Goal: Learn about a topic

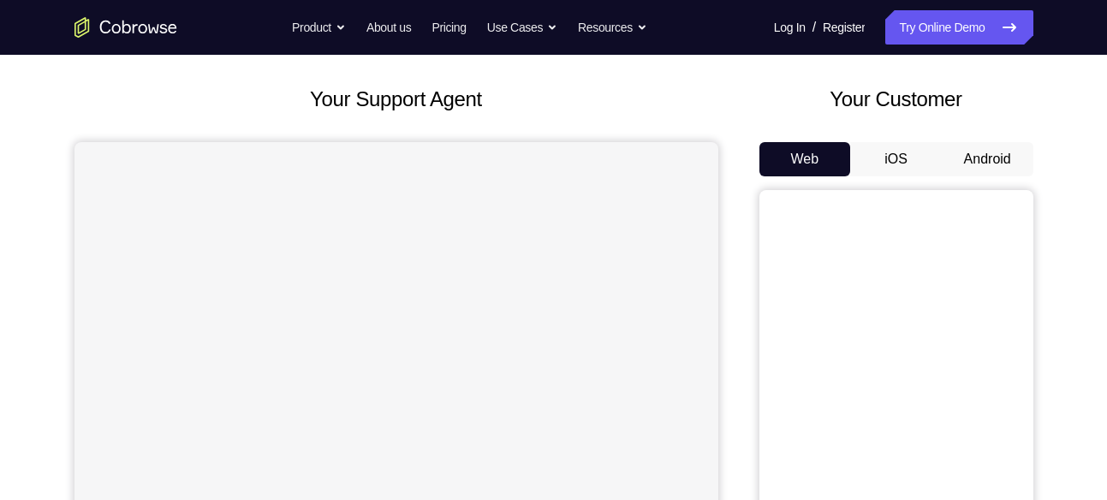
scroll to position [80, 0]
click at [966, 148] on button "Android" at bounding box center [988, 159] width 92 height 34
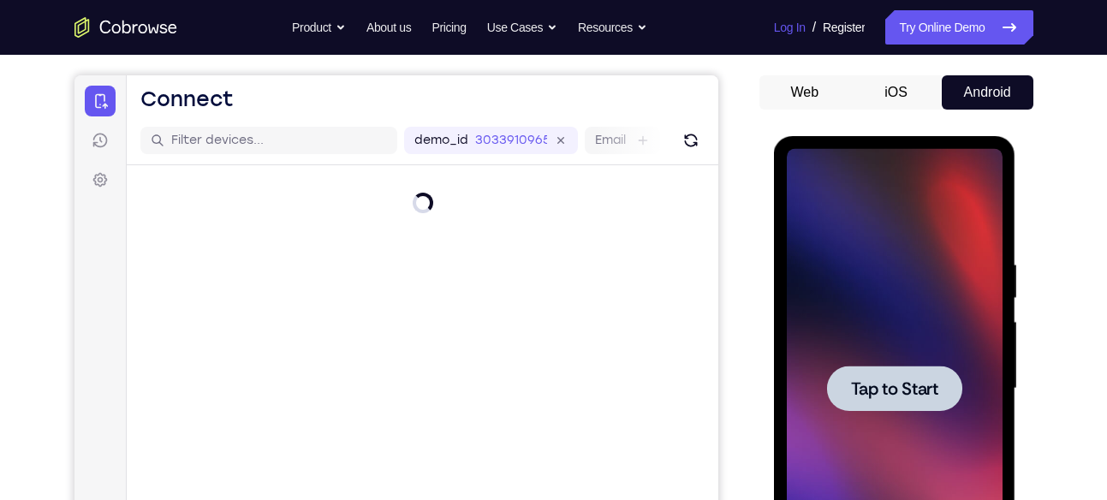
scroll to position [0, 0]
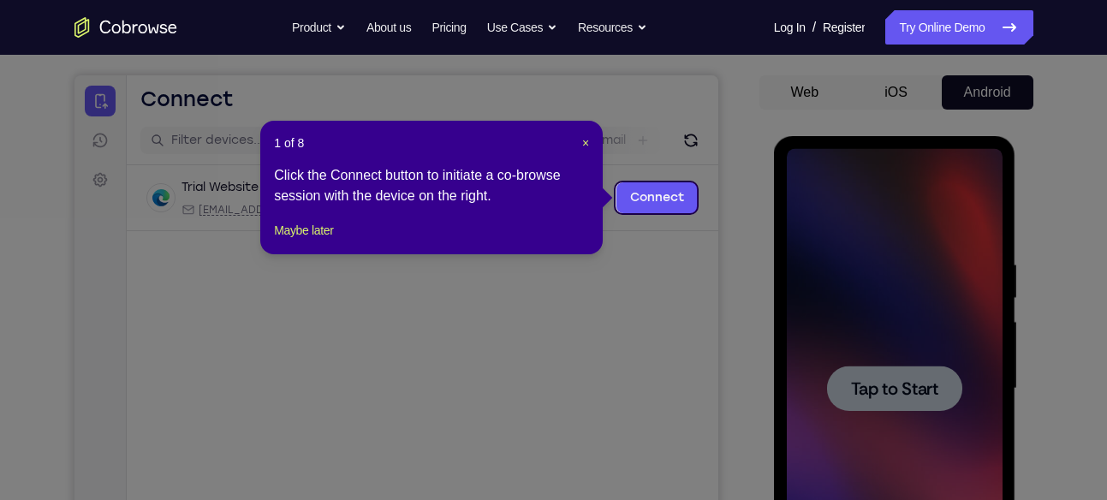
click at [579, 142] on header "1 of 8 ×" at bounding box center [431, 142] width 315 height 17
click at [582, 142] on span "×" at bounding box center [585, 143] width 7 height 14
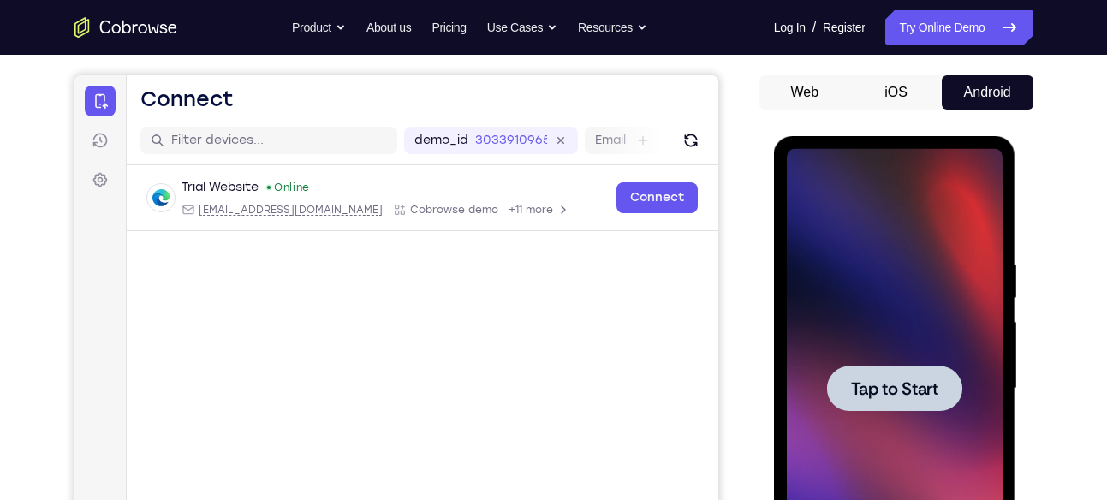
click at [858, 236] on div at bounding box center [895, 388] width 216 height 479
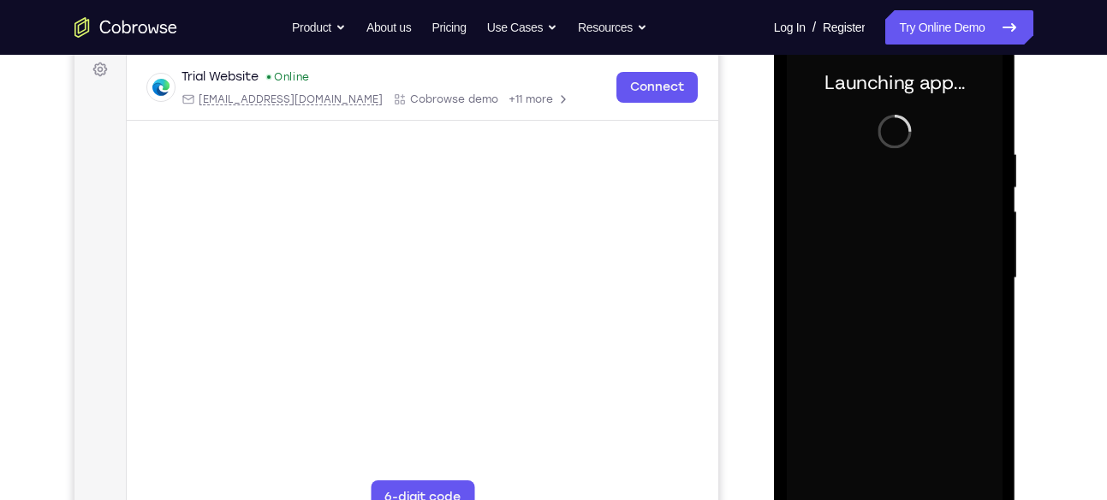
scroll to position [307, 0]
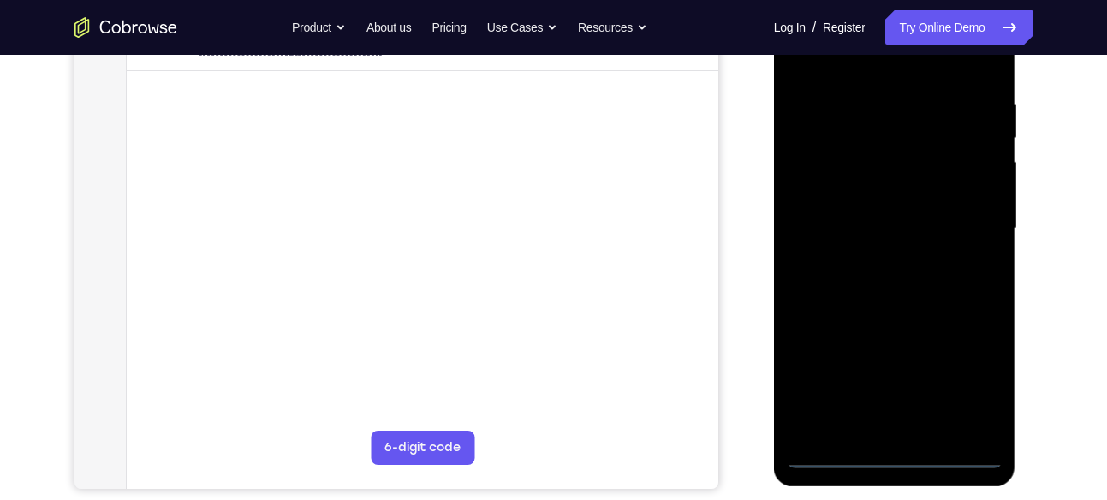
click at [897, 452] on div at bounding box center [895, 228] width 216 height 479
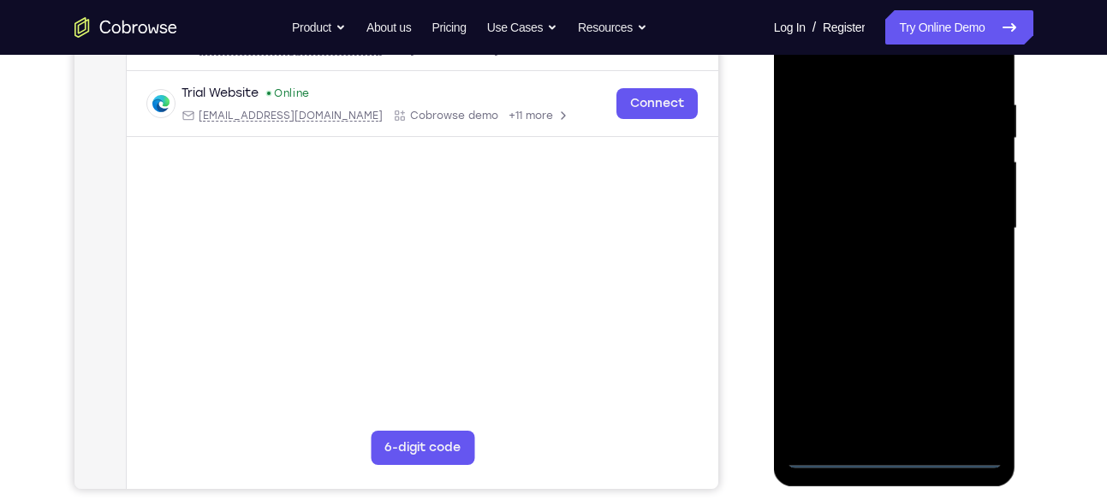
click at [963, 376] on div at bounding box center [895, 228] width 216 height 479
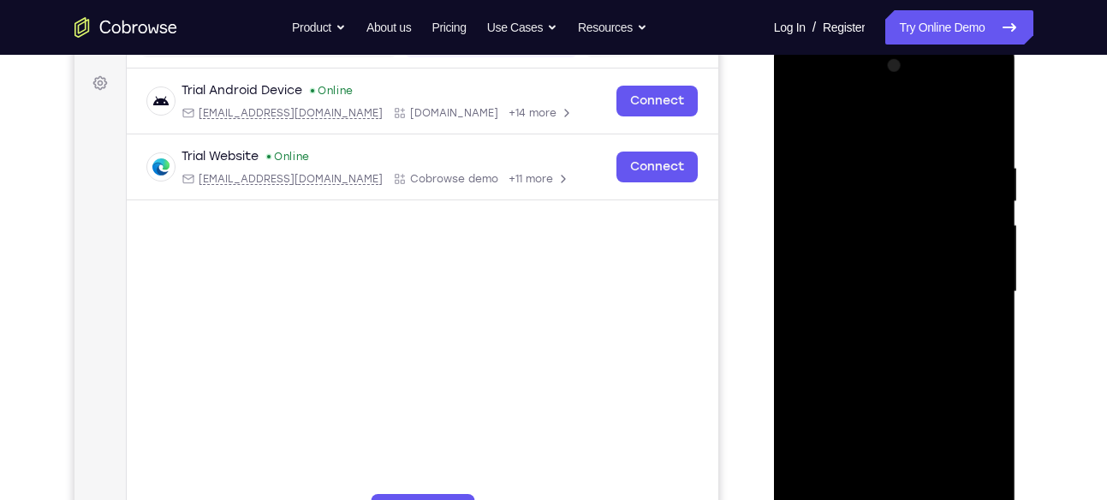
scroll to position [245, 0]
click at [816, 91] on div at bounding box center [895, 290] width 216 height 479
click at [821, 249] on div at bounding box center [895, 290] width 216 height 479
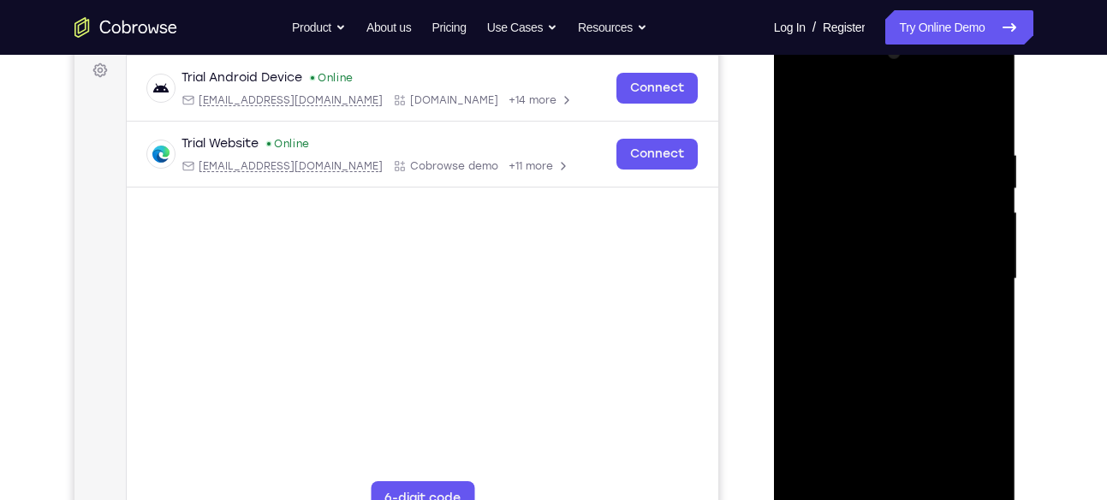
scroll to position [258, 0]
click at [867, 288] on div at bounding box center [895, 278] width 216 height 479
click at [902, 270] on div at bounding box center [895, 278] width 216 height 479
click at [893, 294] on div at bounding box center [895, 278] width 216 height 479
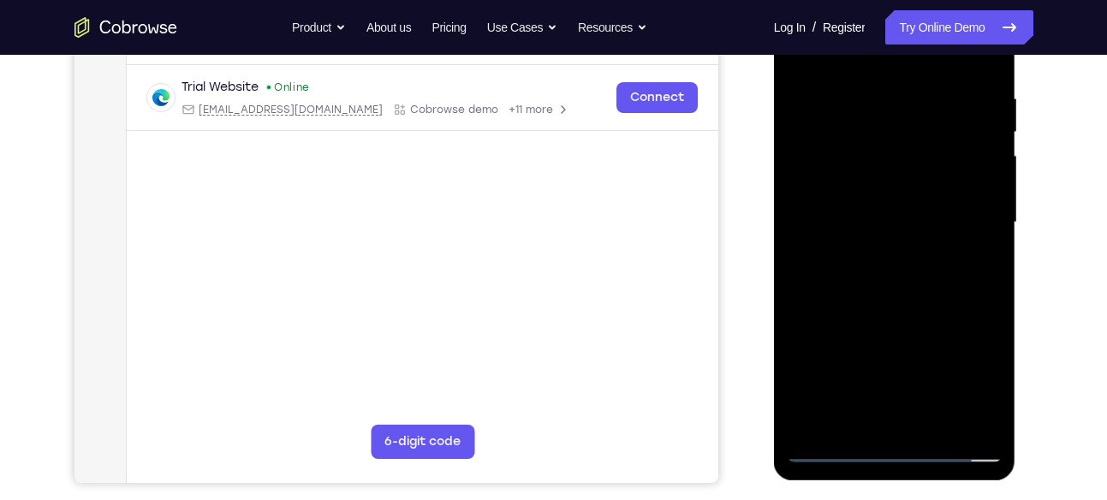
scroll to position [315, 0]
drag, startPoint x: 884, startPoint y: 354, endPoint x: 894, endPoint y: 259, distance: 95.5
click at [894, 259] on div at bounding box center [895, 220] width 216 height 479
click at [895, 411] on div at bounding box center [895, 220] width 216 height 479
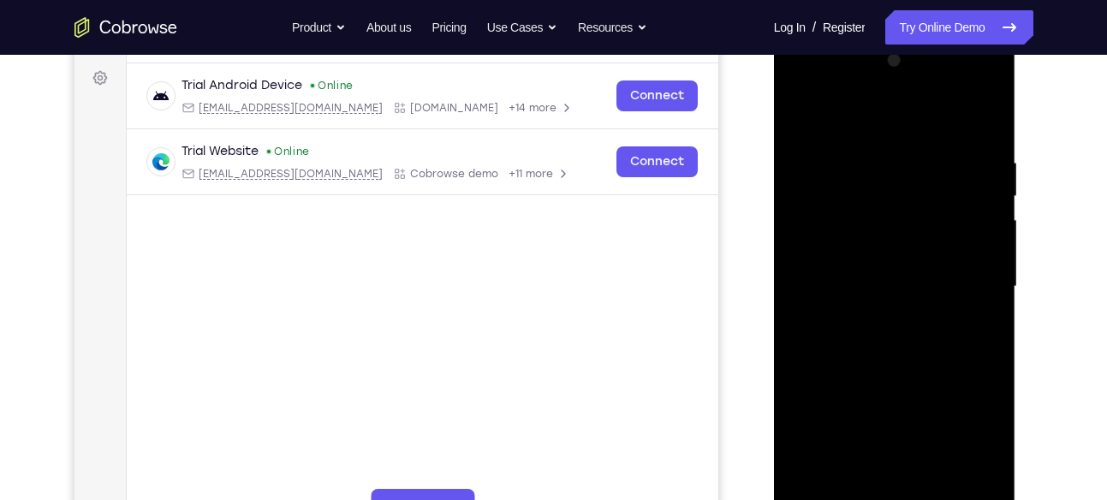
scroll to position [248, 0]
click at [902, 267] on div at bounding box center [895, 287] width 216 height 479
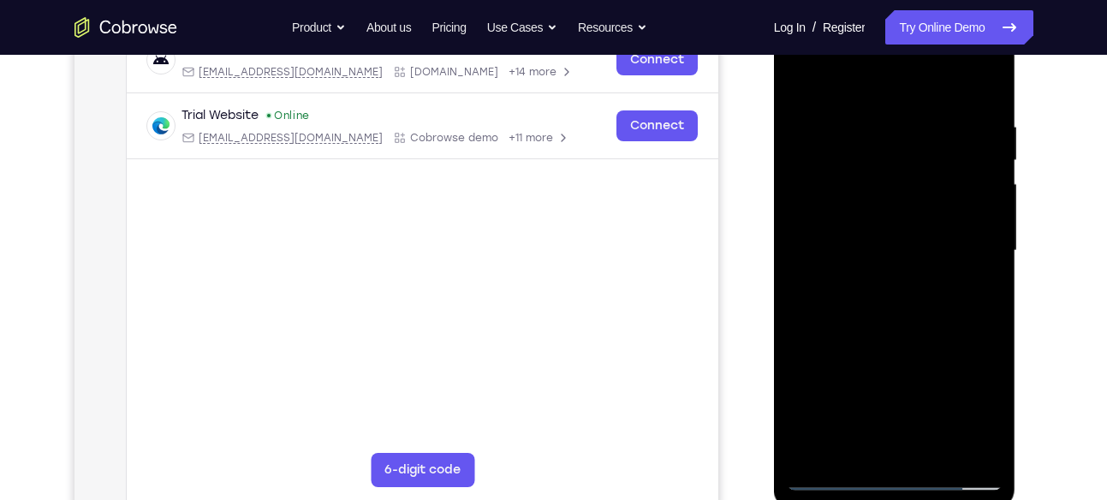
scroll to position [235, 0]
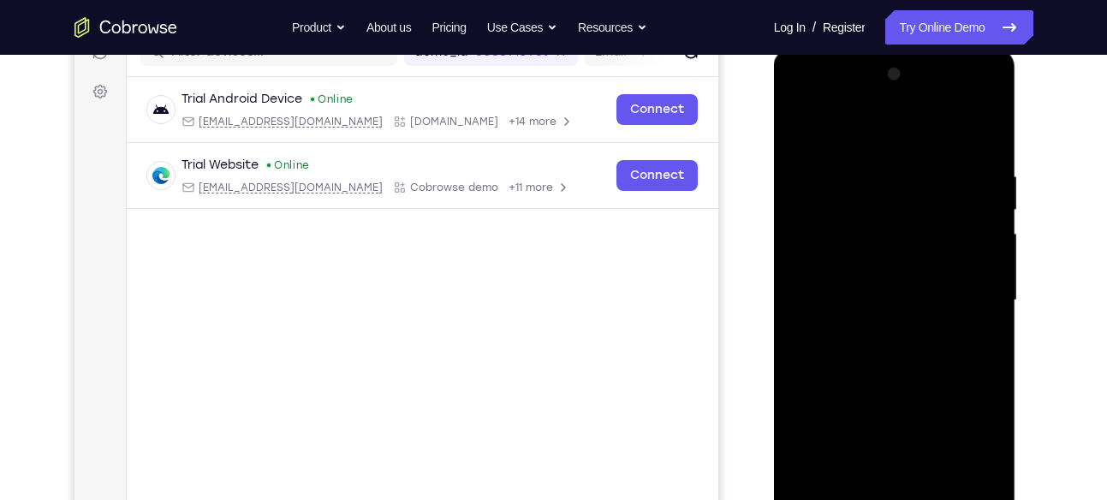
click at [806, 316] on div at bounding box center [895, 300] width 216 height 479
click at [792, 309] on div at bounding box center [895, 300] width 216 height 479
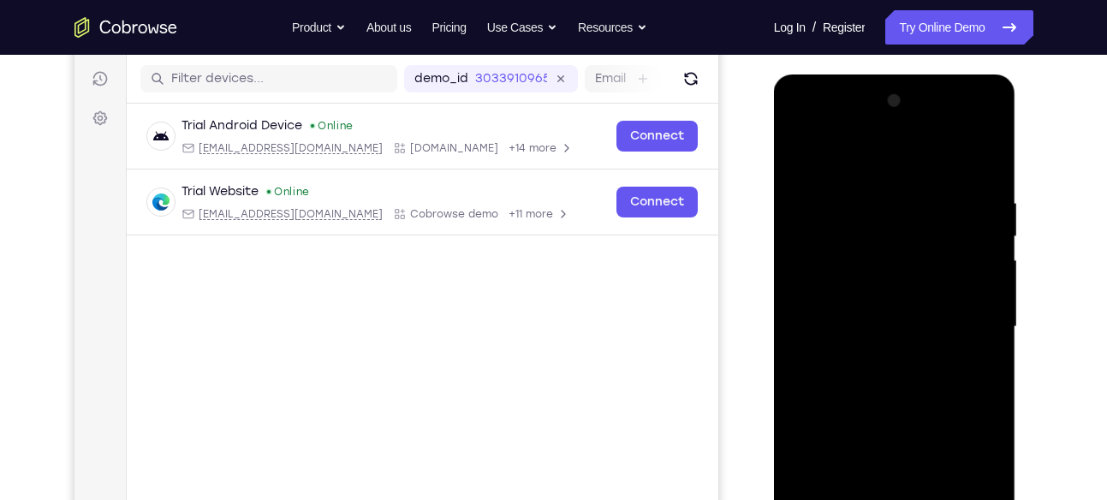
scroll to position [208, 0]
click at [799, 160] on div at bounding box center [895, 327] width 216 height 479
click at [948, 185] on div at bounding box center [895, 326] width 216 height 479
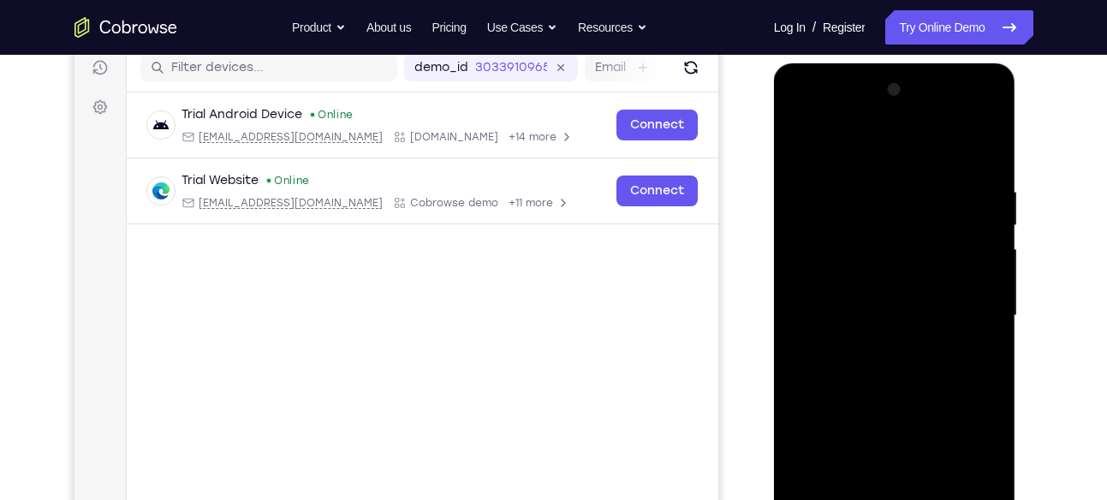
scroll to position [217, 0]
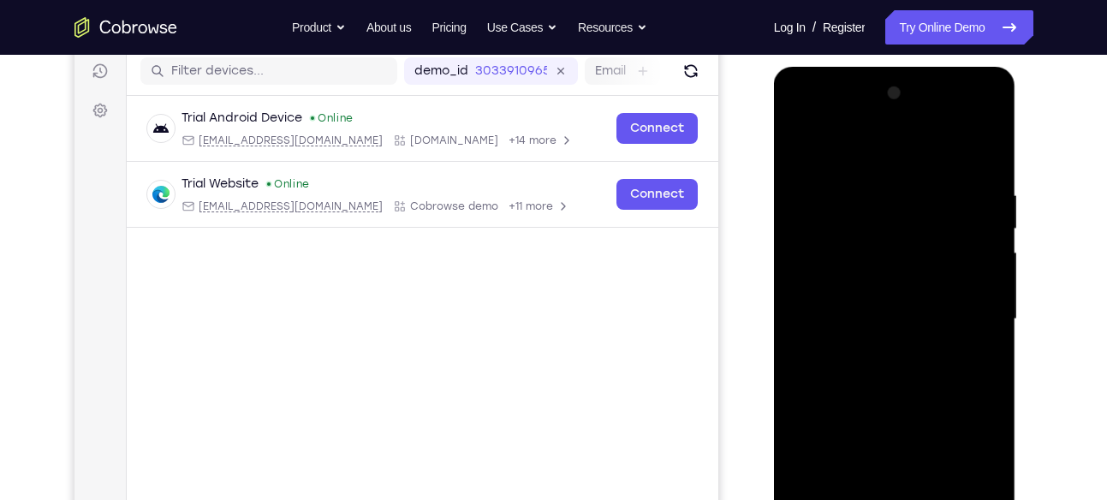
click at [921, 229] on div at bounding box center [895, 319] width 216 height 479
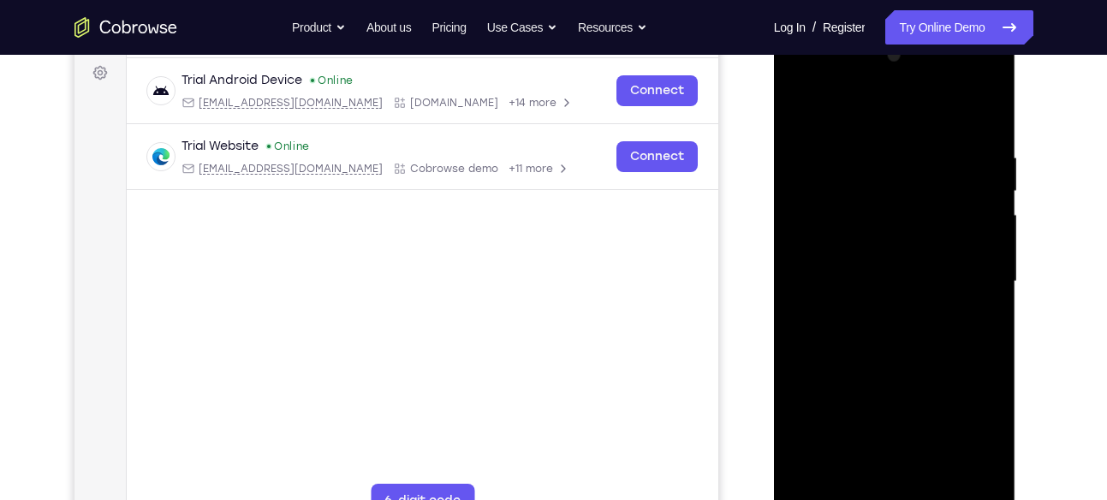
scroll to position [255, 0]
drag, startPoint x: 908, startPoint y: 321, endPoint x: 924, endPoint y: 190, distance: 132.0
click at [924, 190] on div at bounding box center [895, 280] width 216 height 479
click at [907, 312] on div at bounding box center [895, 280] width 216 height 479
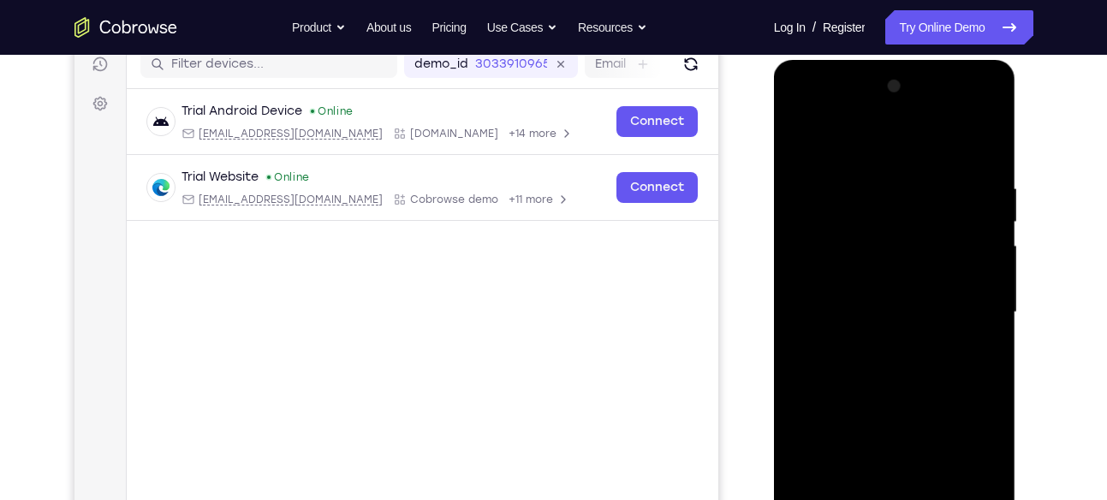
scroll to position [221, 0]
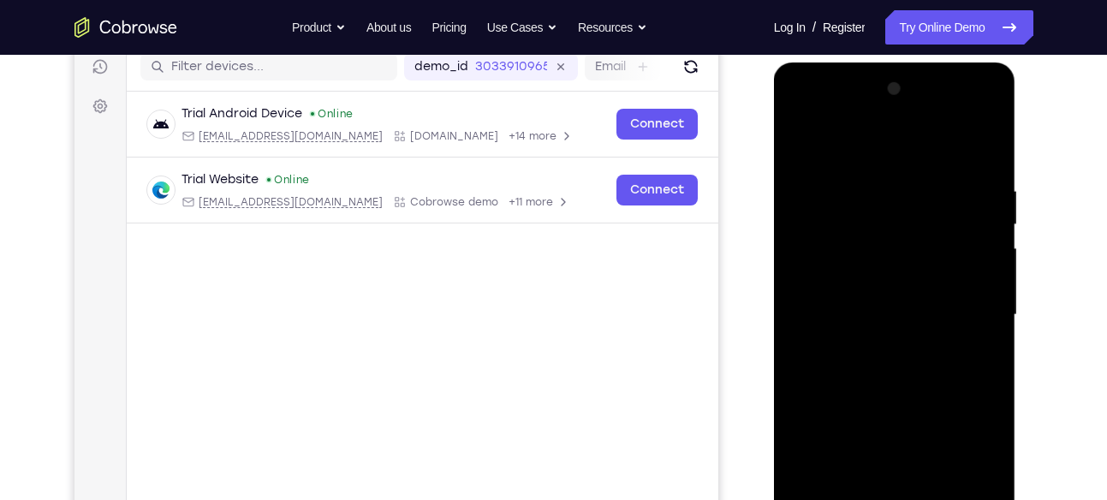
click at [882, 229] on div at bounding box center [895, 314] width 216 height 479
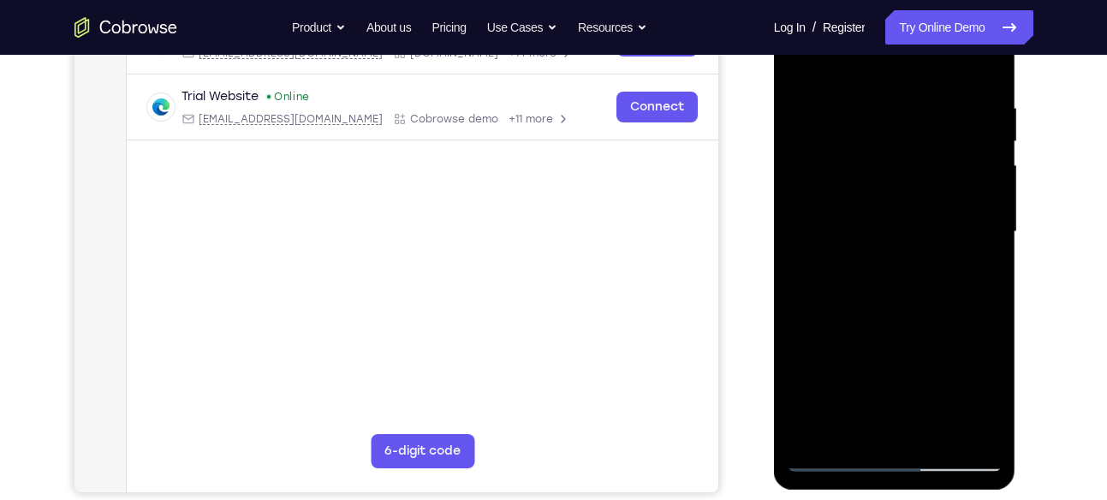
scroll to position [305, 0]
click at [914, 300] on div at bounding box center [895, 230] width 216 height 479
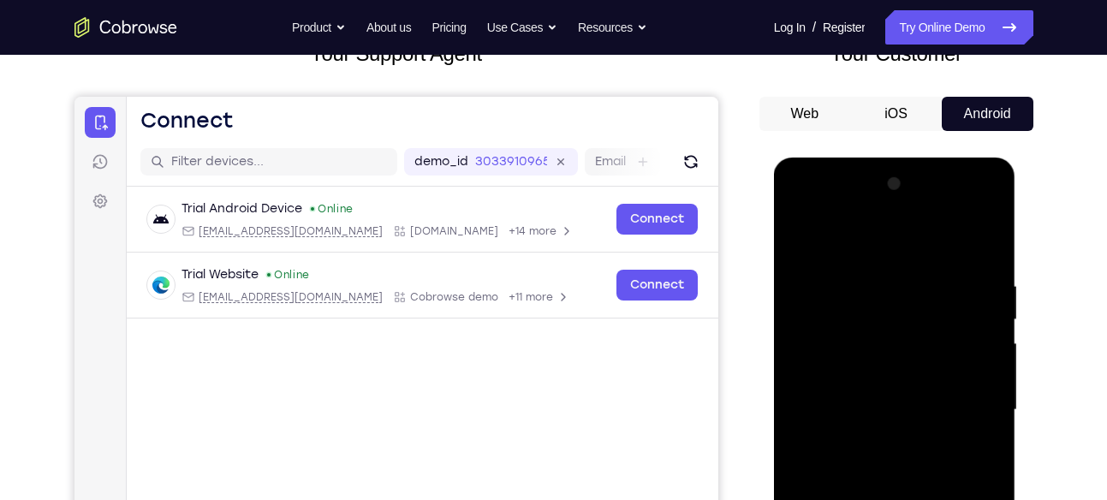
scroll to position [125, 0]
click at [984, 244] on div at bounding box center [895, 410] width 216 height 479
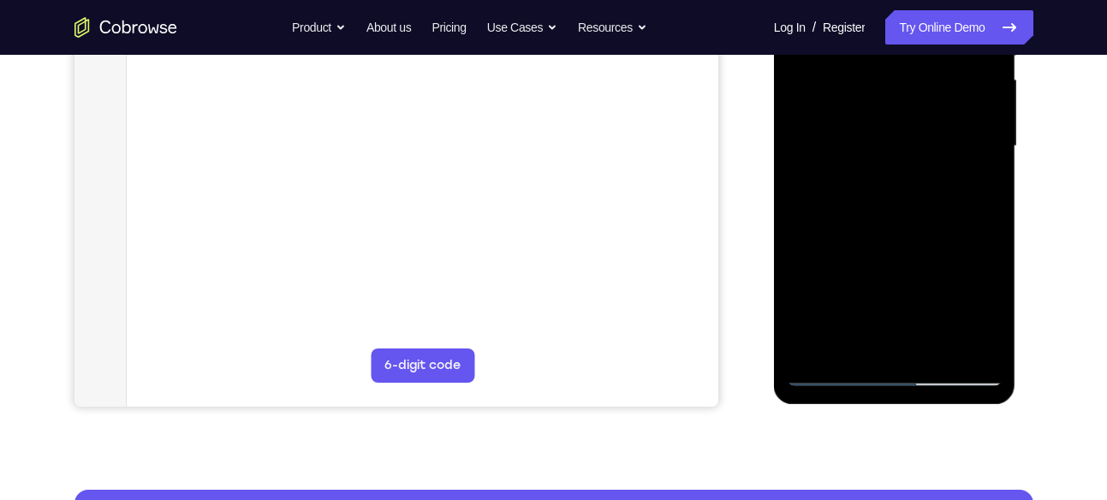
scroll to position [391, 0]
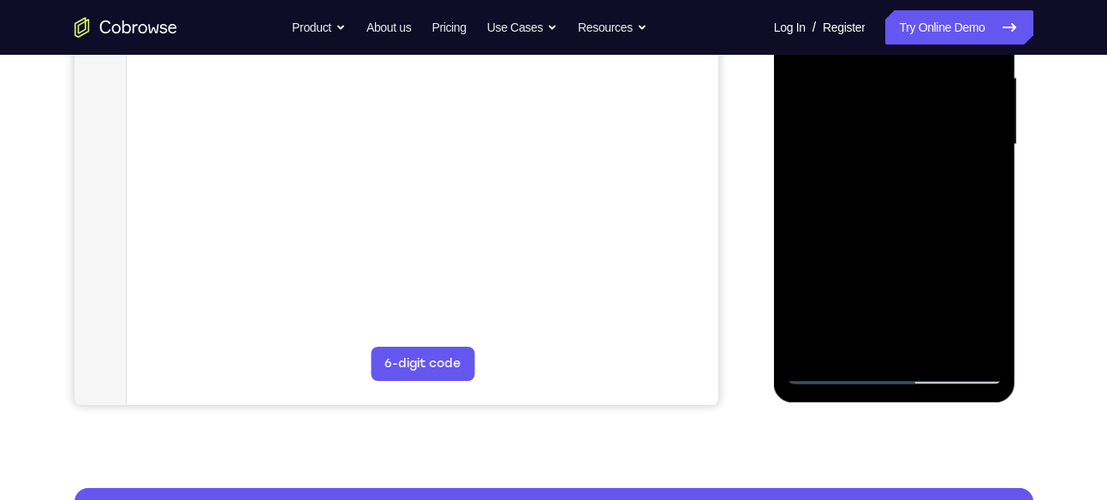
click at [834, 368] on div at bounding box center [895, 144] width 216 height 479
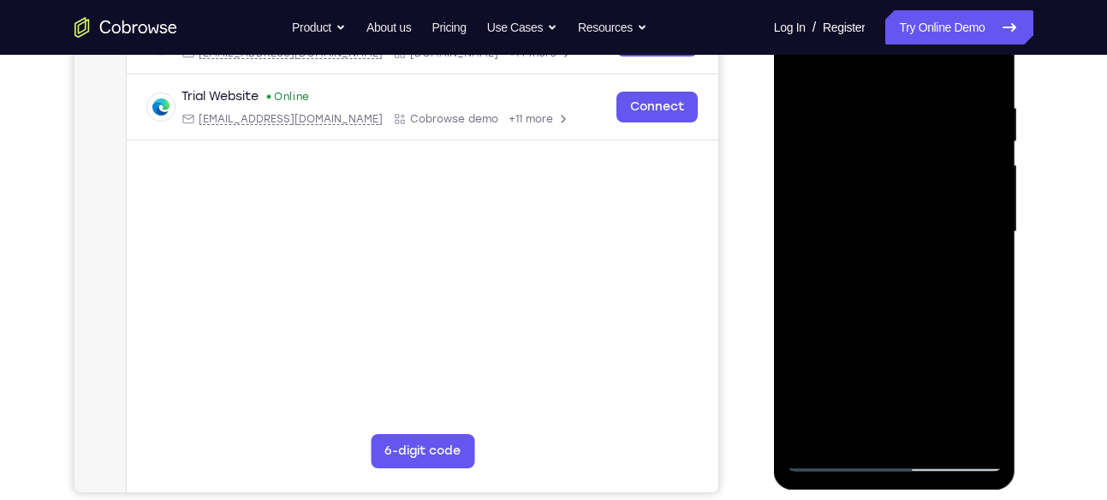
scroll to position [261, 0]
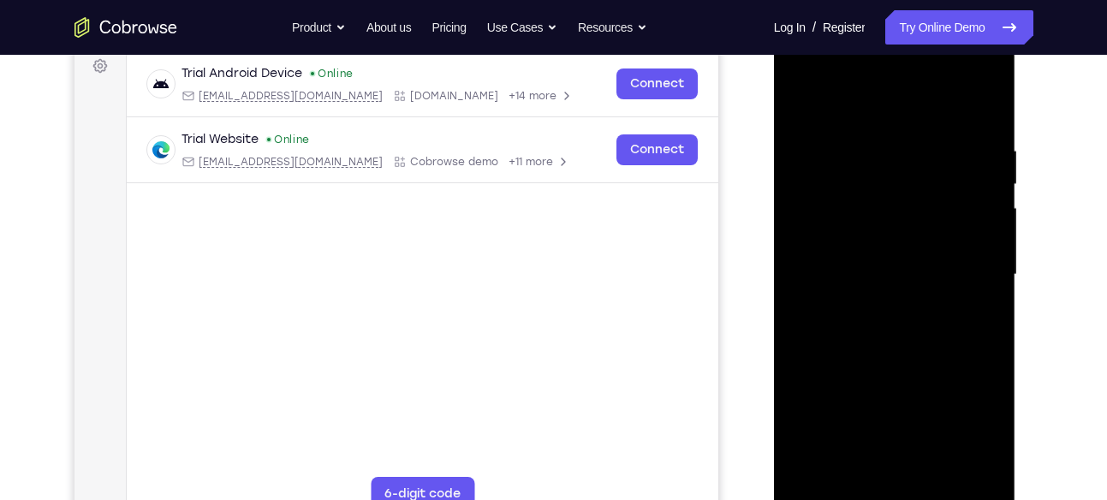
click at [843, 268] on div at bounding box center [895, 274] width 216 height 479
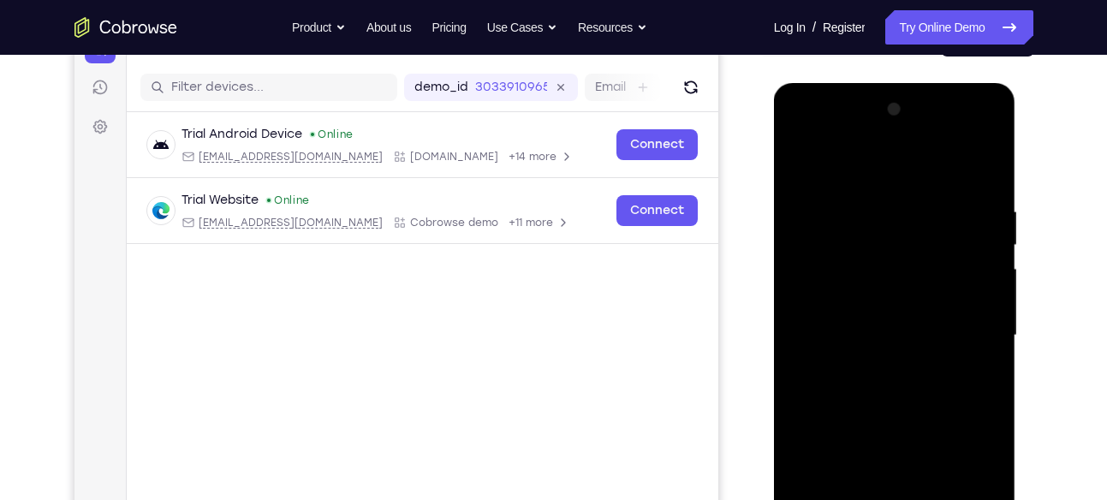
scroll to position [177, 0]
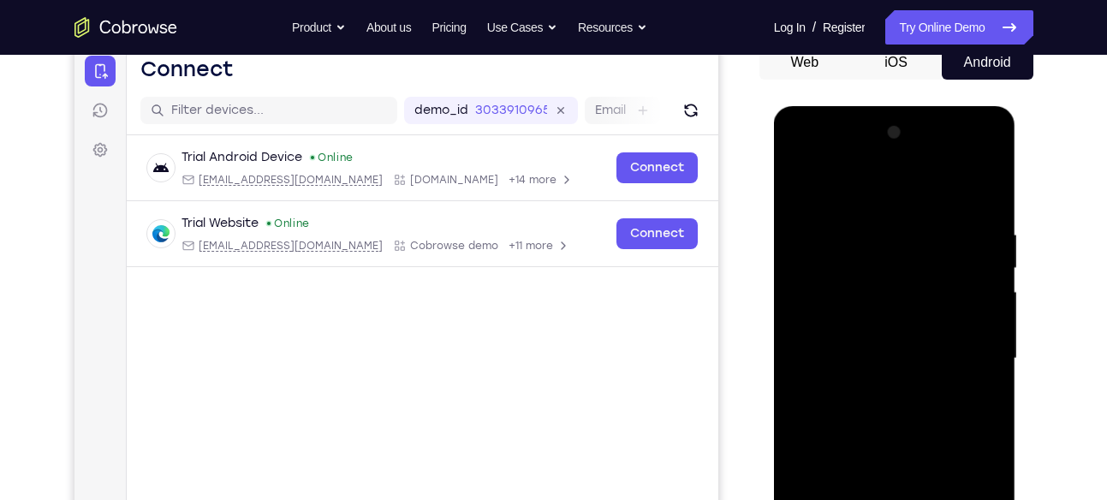
click at [796, 189] on div at bounding box center [895, 358] width 216 height 479
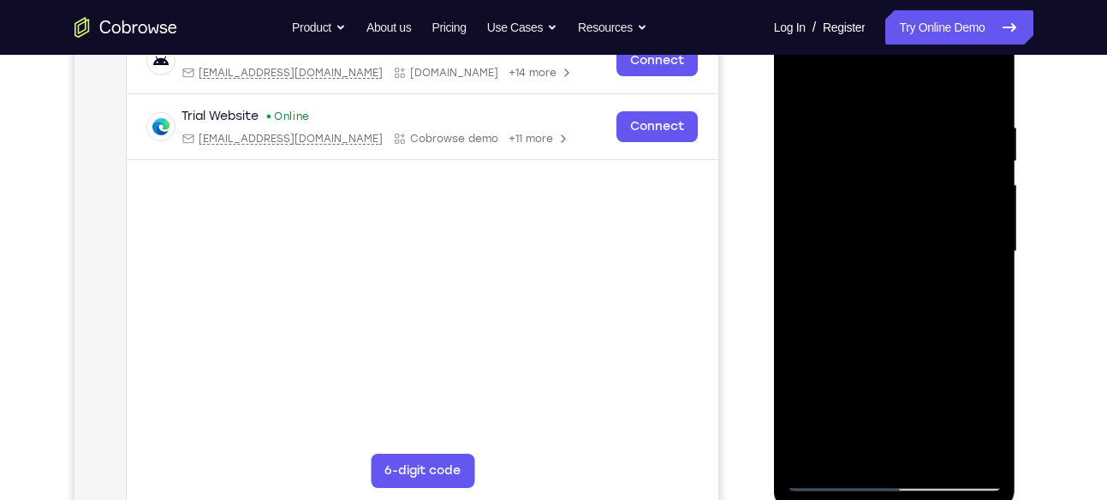
scroll to position [360, 0]
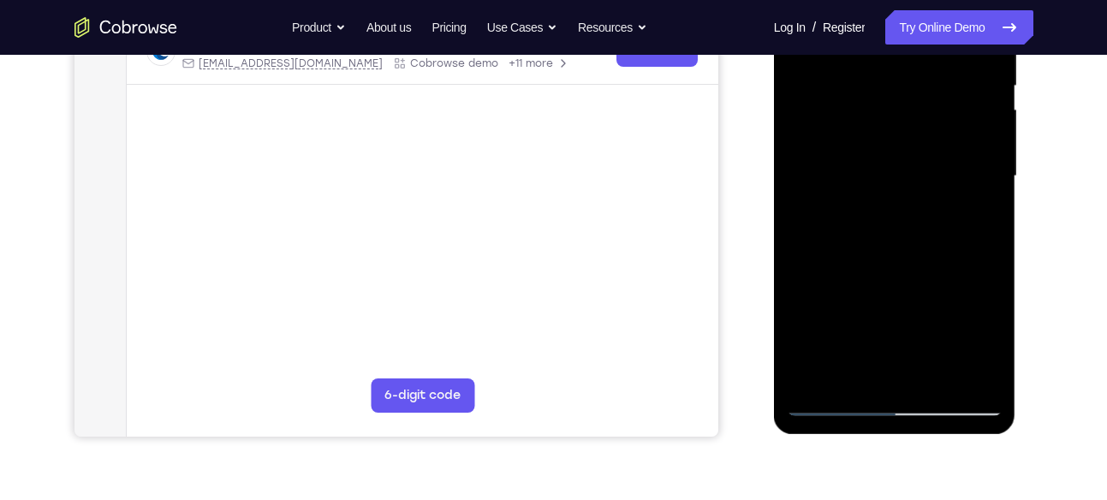
click at [830, 193] on div at bounding box center [895, 176] width 216 height 479
click at [820, 164] on div at bounding box center [895, 176] width 216 height 479
click at [888, 197] on div at bounding box center [895, 176] width 216 height 479
click at [912, 182] on div at bounding box center [895, 176] width 216 height 479
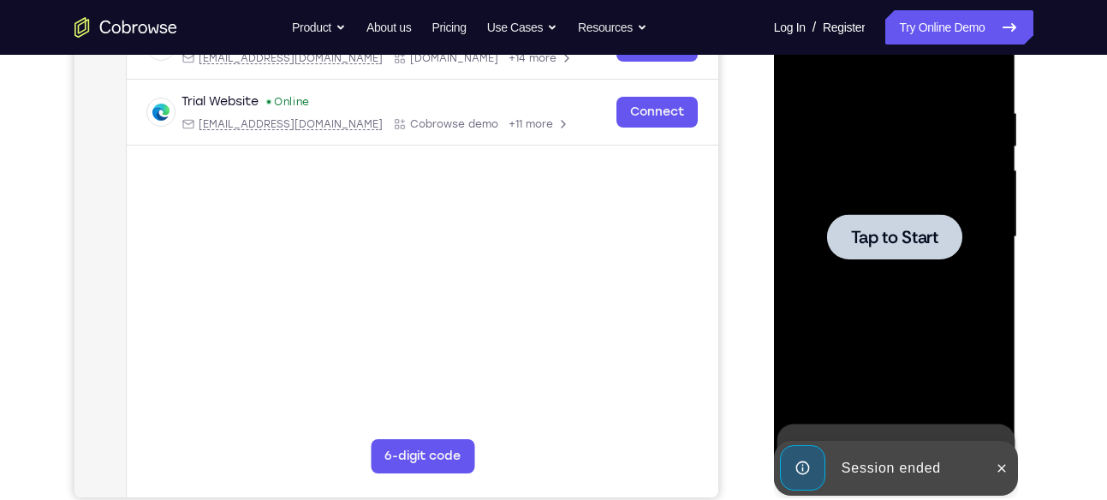
scroll to position [298, 0]
